Goal: Transaction & Acquisition: Purchase product/service

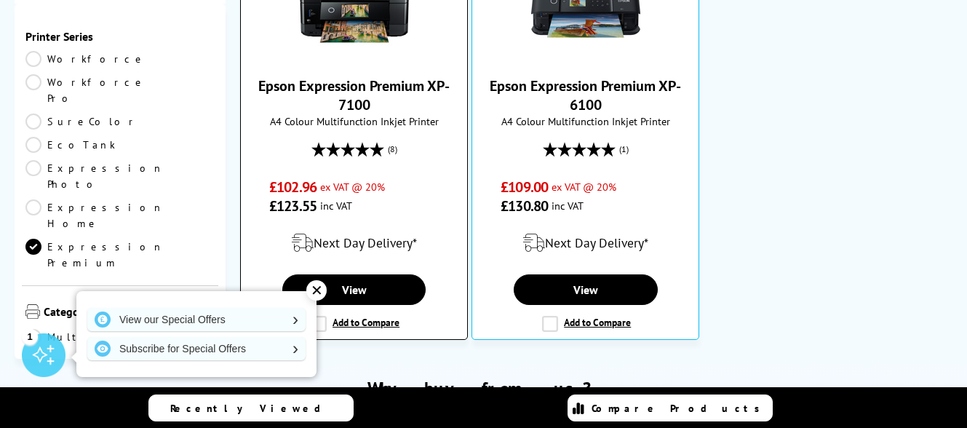
click at [348, 108] on link "Epson Expression Premium XP-7100" at bounding box center [353, 95] width 191 height 38
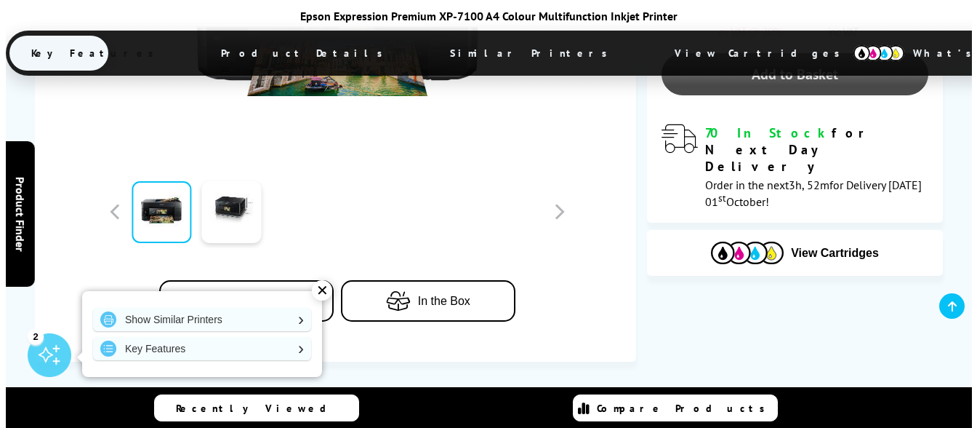
scroll to position [292, 0]
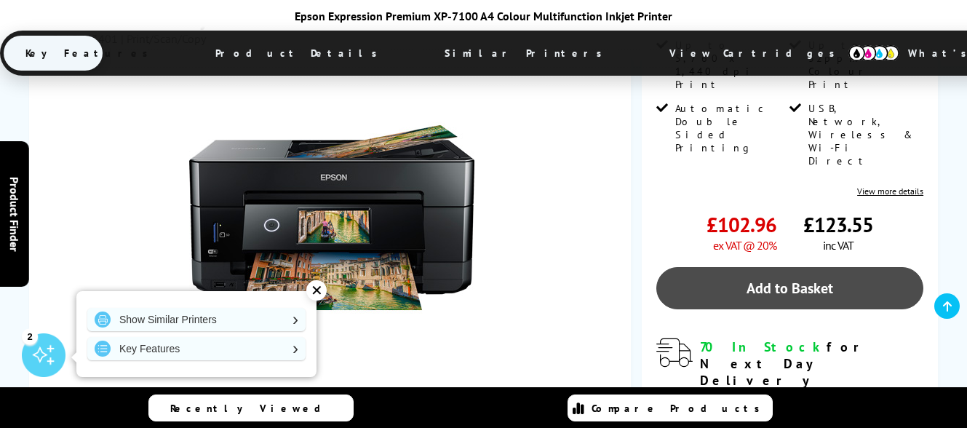
click at [801, 267] on link "Add to Basket" at bounding box center [789, 288] width 267 height 42
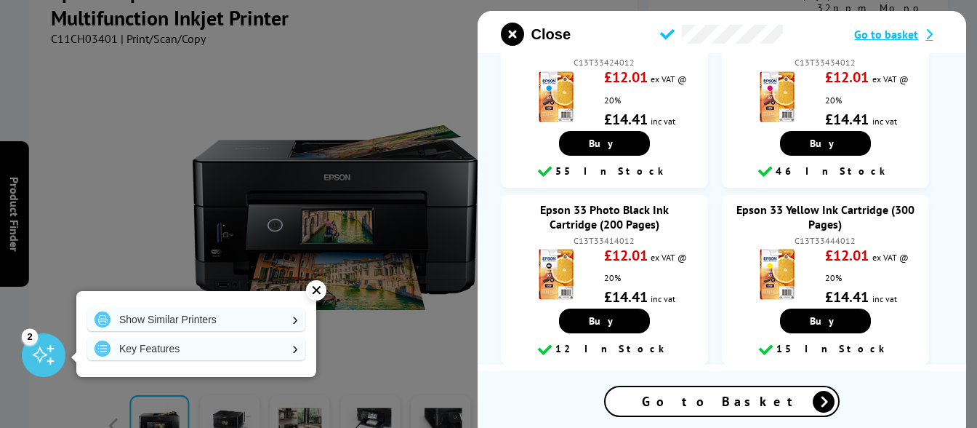
scroll to position [291, 0]
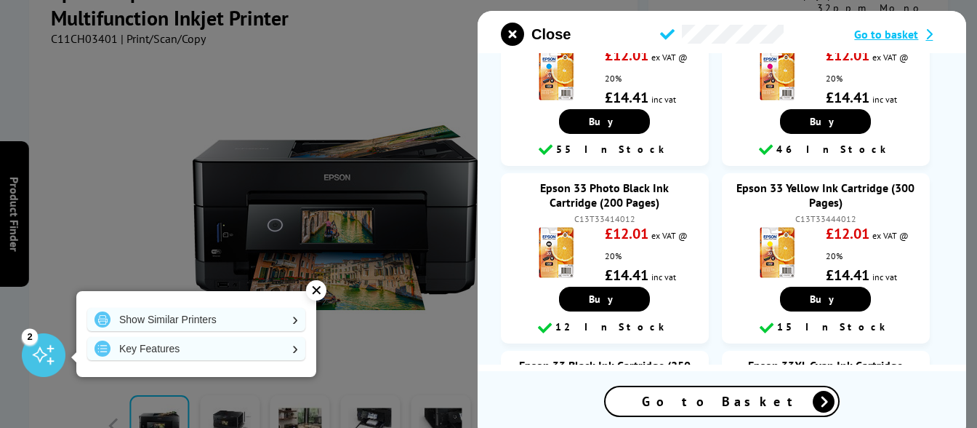
click at [729, 402] on span "Go to Basket" at bounding box center [722, 401] width 160 height 17
